Goal: Transaction & Acquisition: Purchase product/service

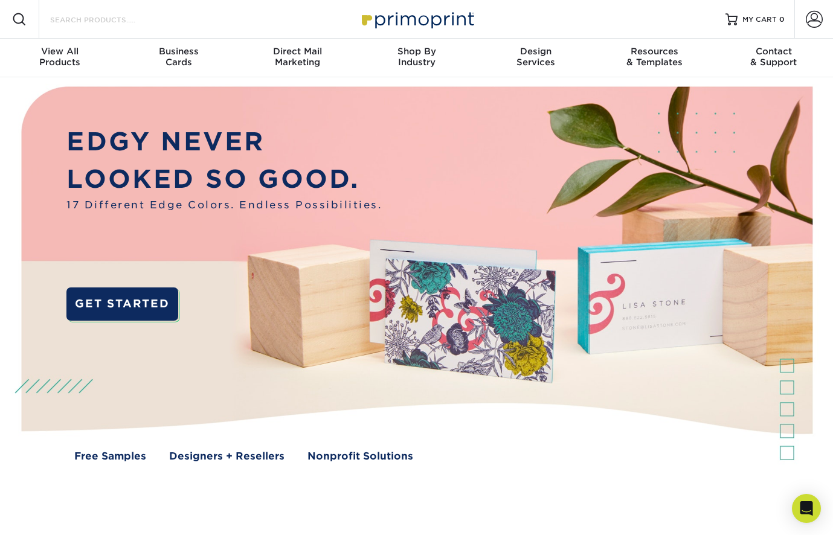
click at [75, 24] on input "Search Products" at bounding box center [108, 19] width 118 height 15
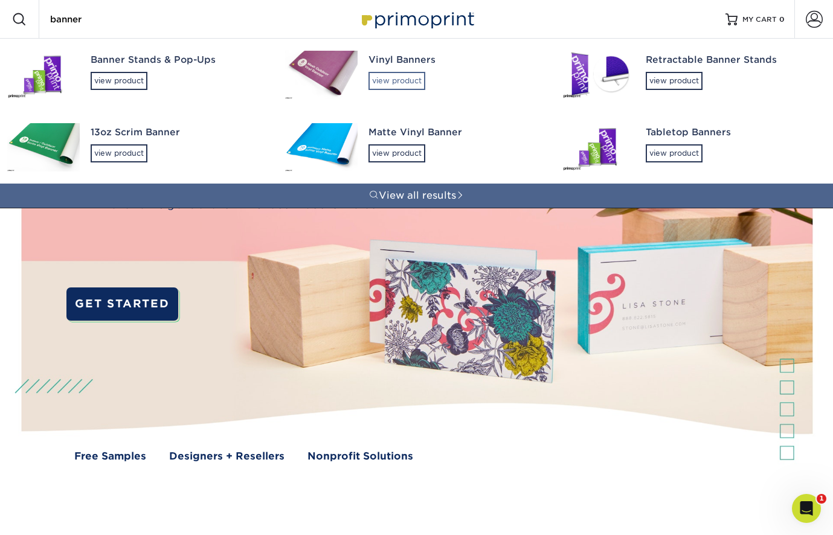
type input "banner"
click at [410, 88] on div "view product" at bounding box center [397, 81] width 57 height 18
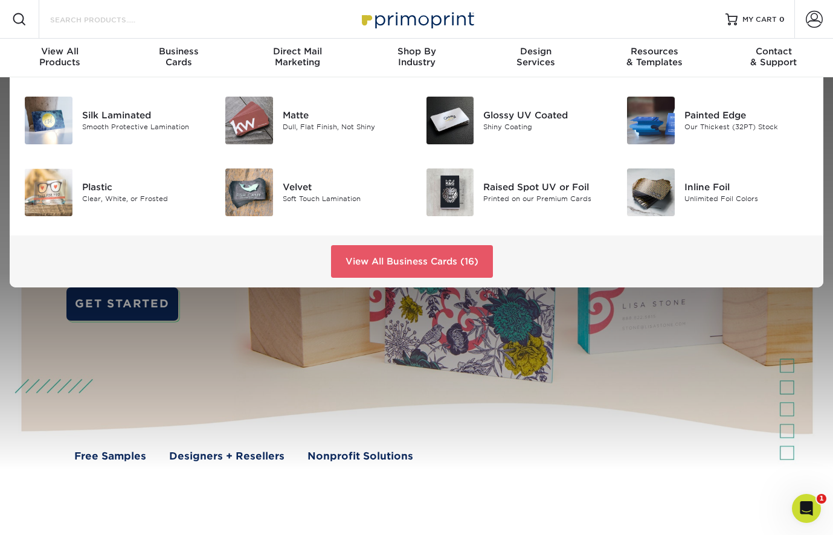
click at [104, 19] on input "Search Products" at bounding box center [108, 19] width 118 height 15
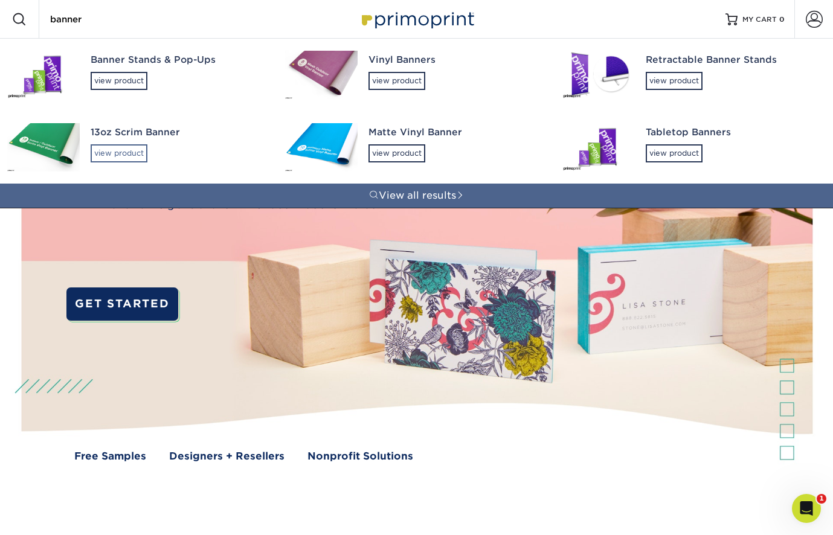
type input "banner"
click at [120, 160] on div "view product" at bounding box center [119, 153] width 57 height 18
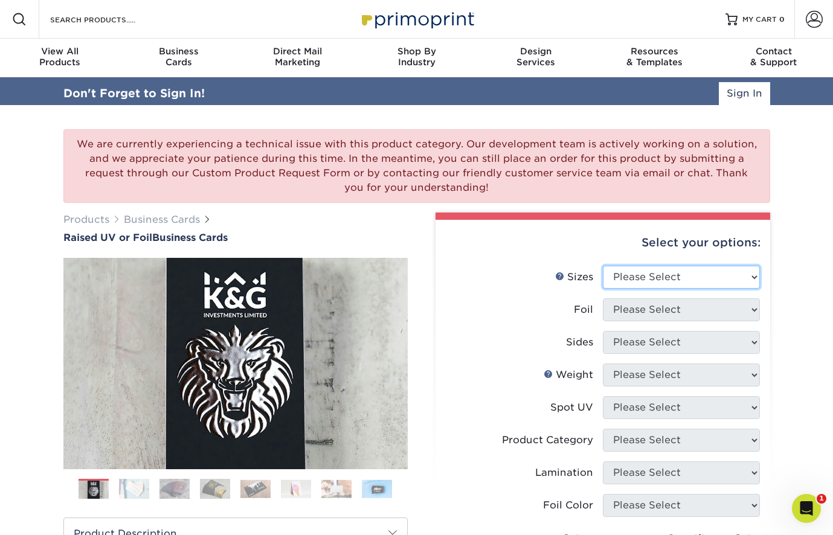
select select "2.00x3.50"
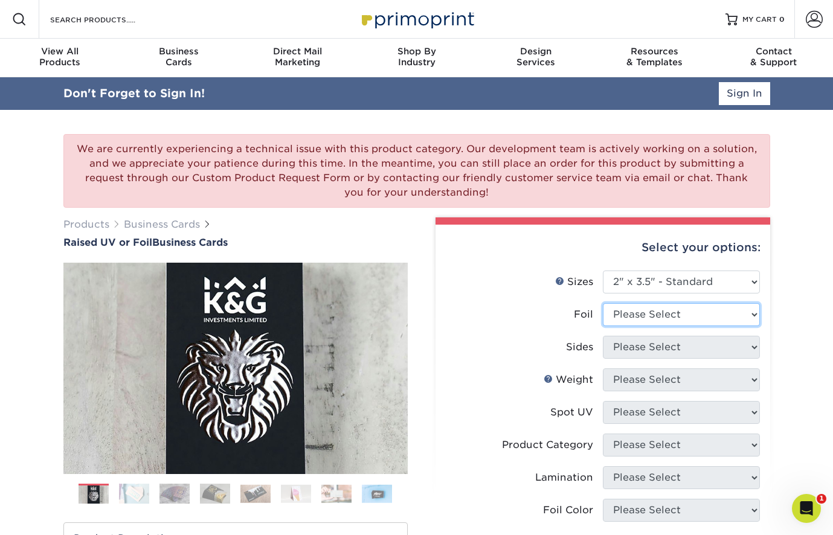
select select "1"
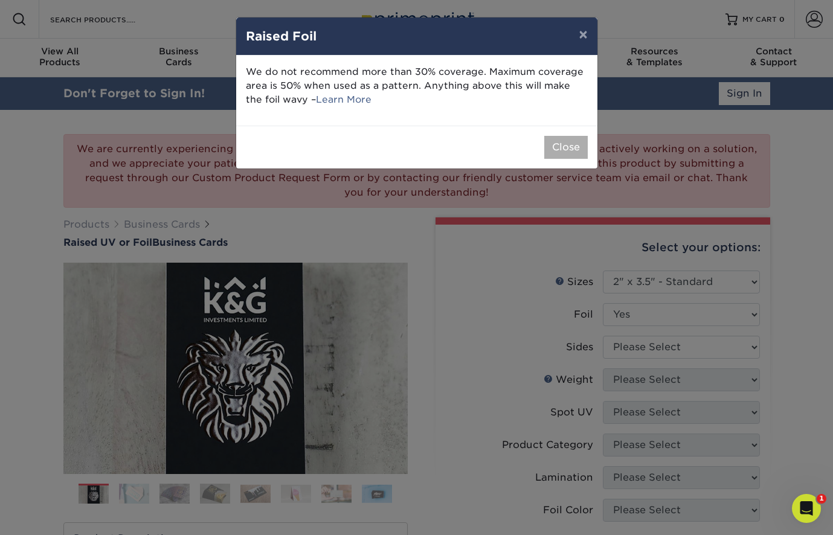
click at [571, 140] on button "Close" at bounding box center [567, 147] width 44 height 23
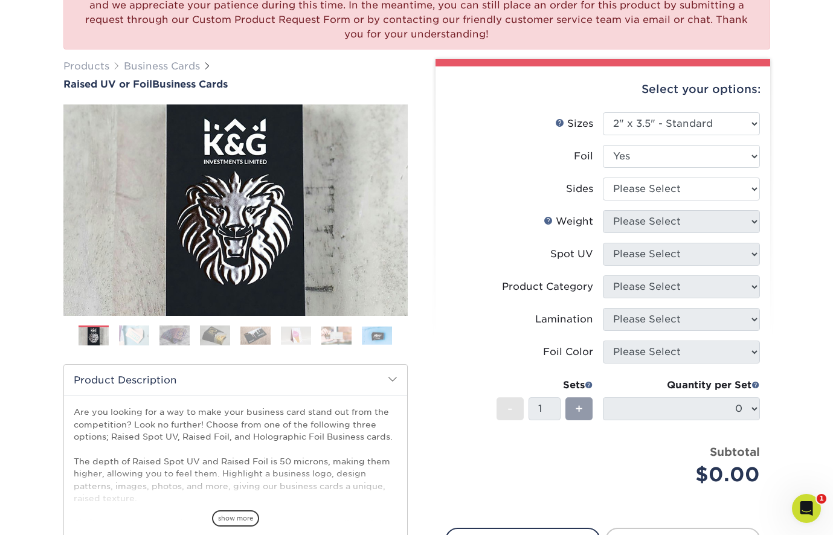
scroll to position [159, 0]
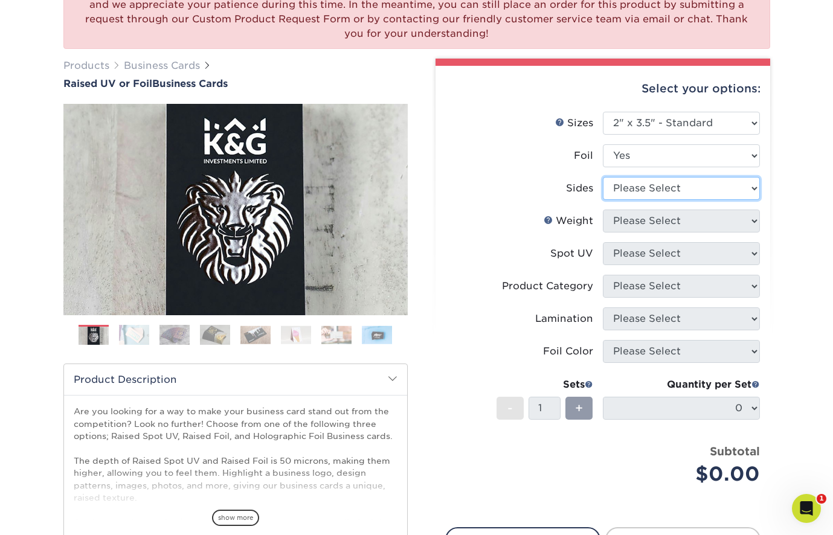
select select "34527644-b4fd-4ffb-9092-1318eefcd9d9"
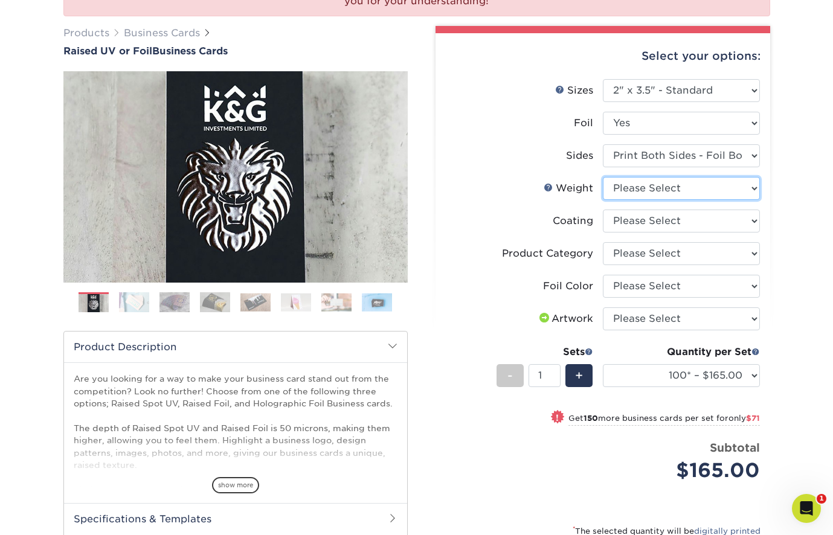
select select "16PT"
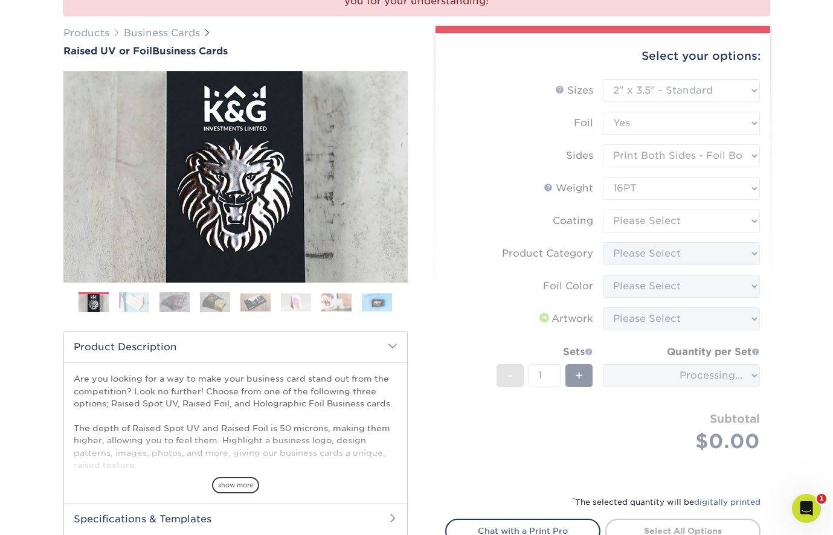
click at [662, 219] on form "Sizes Help Sizes Please Select 2" x 3.5" - Standard Foil Please Select" at bounding box center [602, 280] width 315 height 402
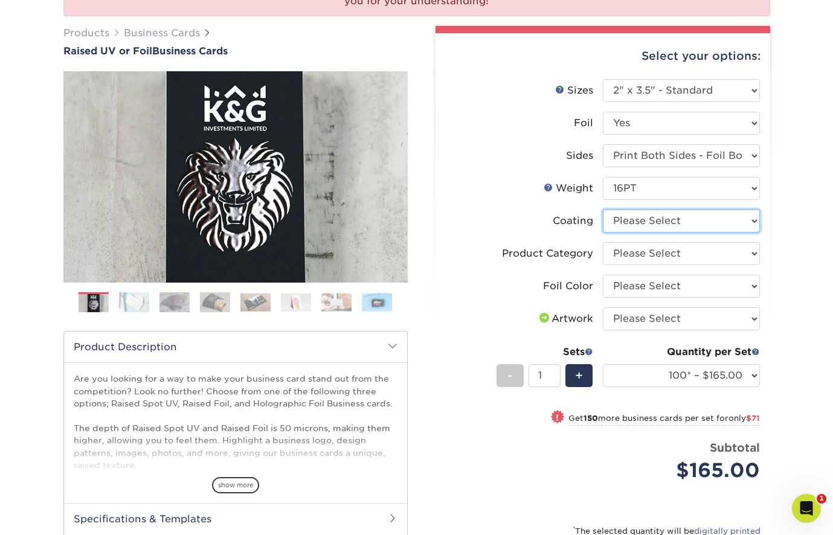
select select "3e7618de-abca-4bda-9f97-8b9129e913d8"
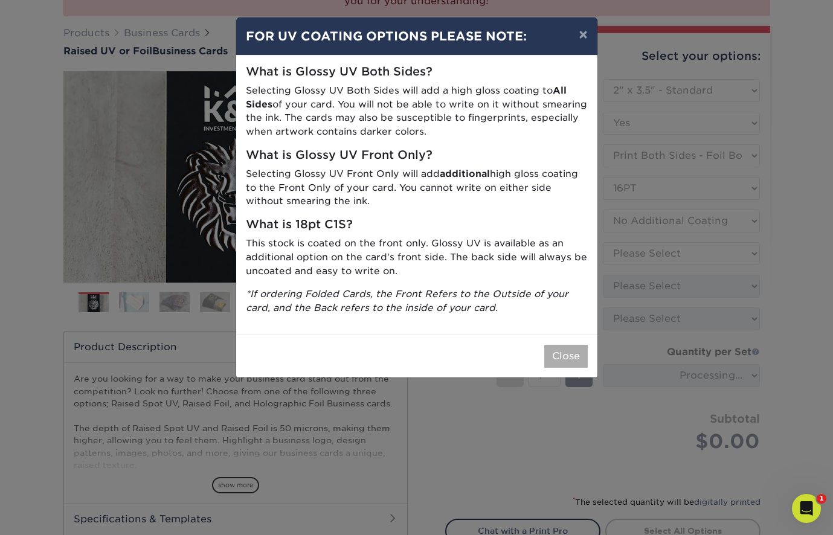
click at [567, 348] on button "Close" at bounding box center [567, 356] width 44 height 23
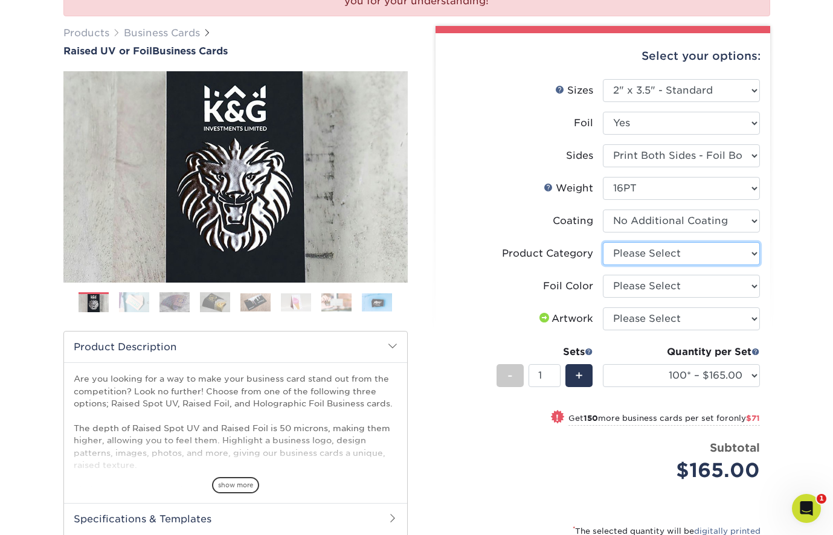
select select "3b5148f1-0588-4f88-a218-97bcfdce65c1"
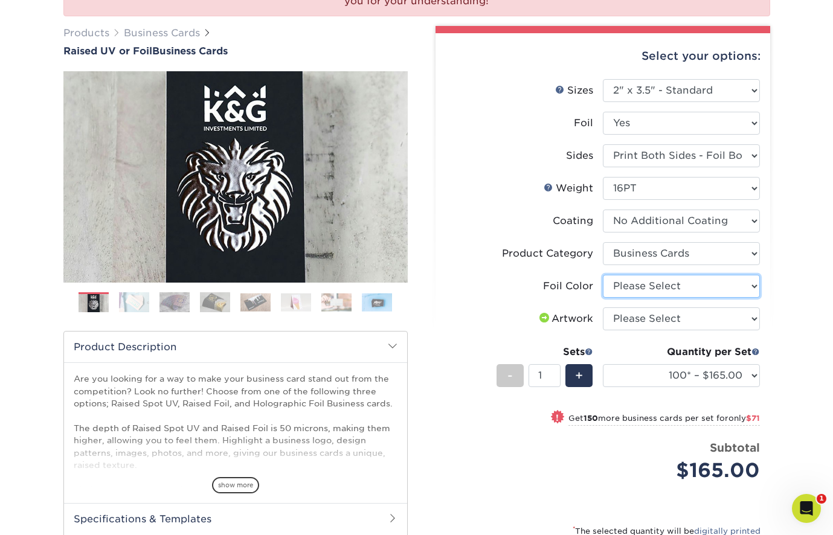
select select "a834dd52-fe06-4ed6-9a86-5bd3c2d02515"
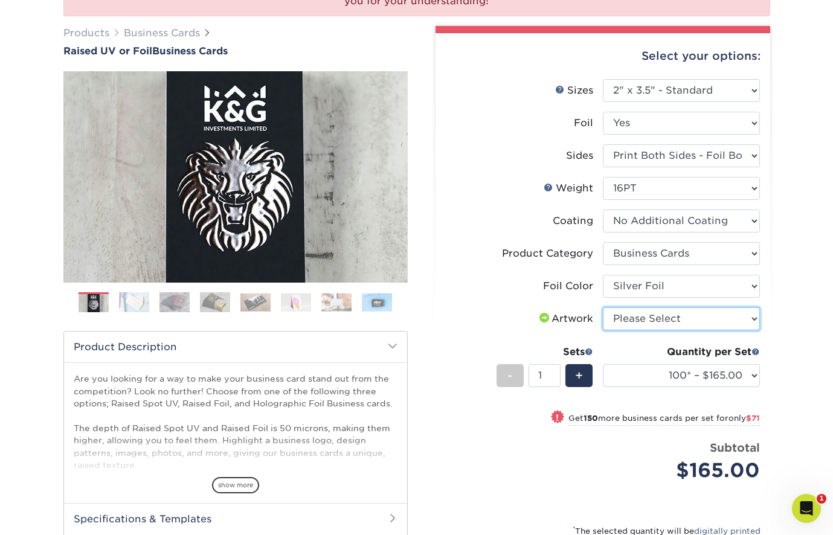
select select "upload"
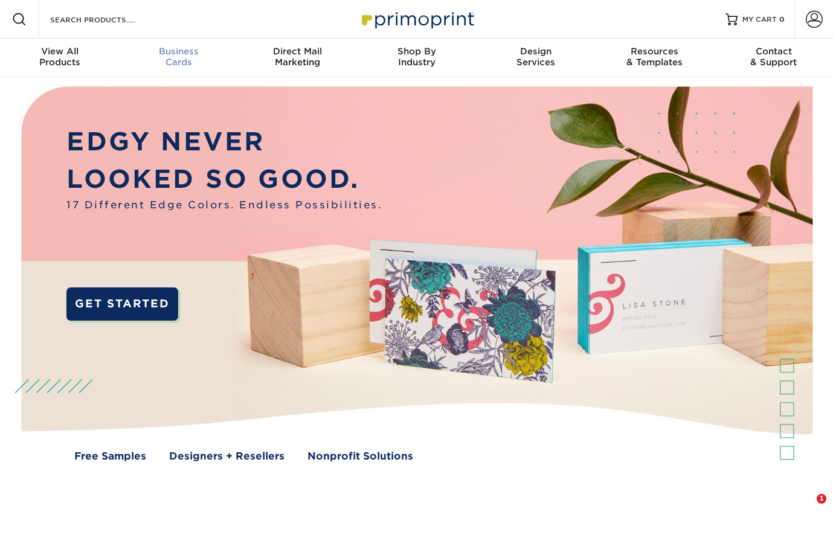
click at [178, 47] on span "Business" at bounding box center [178, 51] width 119 height 11
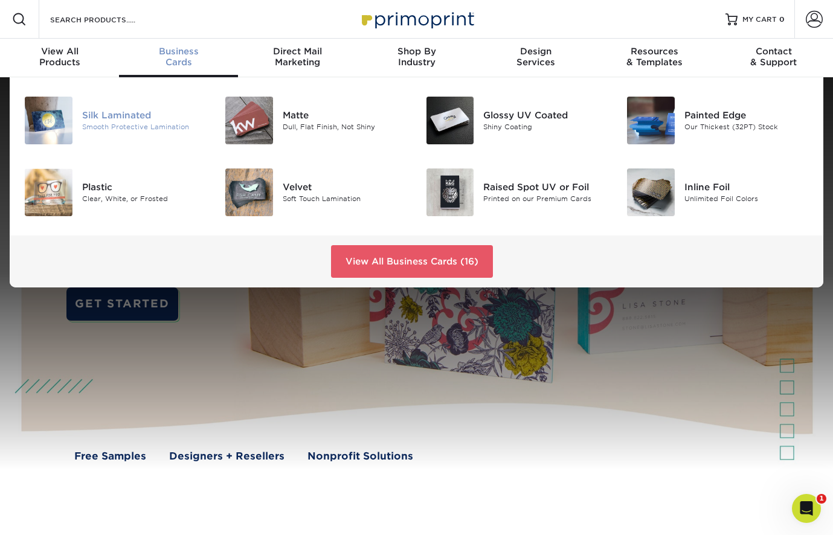
click at [108, 115] on div "Silk Laminated" at bounding box center [144, 115] width 125 height 13
